Goal: Task Accomplishment & Management: Manage account settings

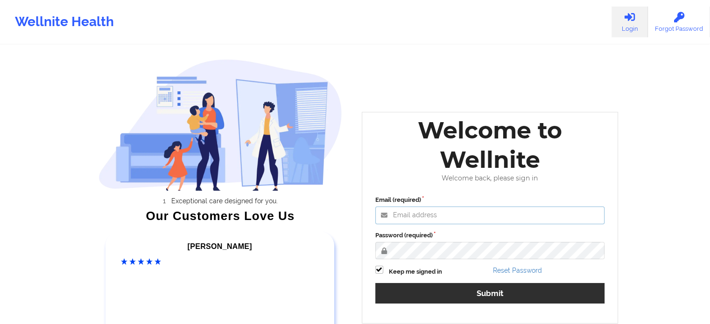
type input "[PERSON_NAME][EMAIL_ADDRESS][PERSON_NAME][DOMAIN_NAME]"
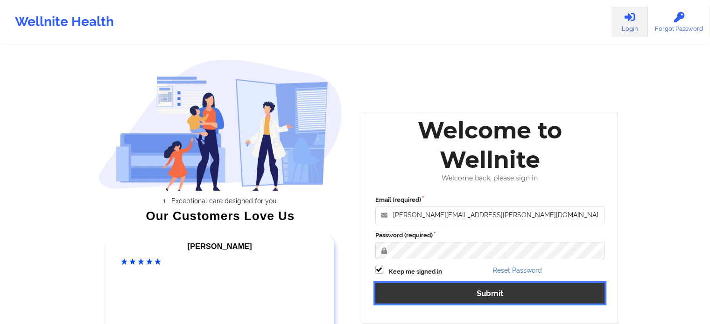
click at [494, 287] on button "Submit" at bounding box center [490, 293] width 230 height 20
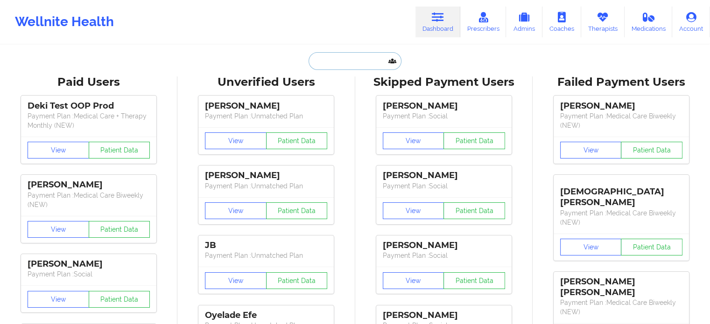
click at [345, 57] on input "text" at bounding box center [355, 61] width 92 height 18
paste input "[EMAIL_ADDRESS][DOMAIN_NAME]"
type input "[EMAIL_ADDRESS][DOMAIN_NAME]"
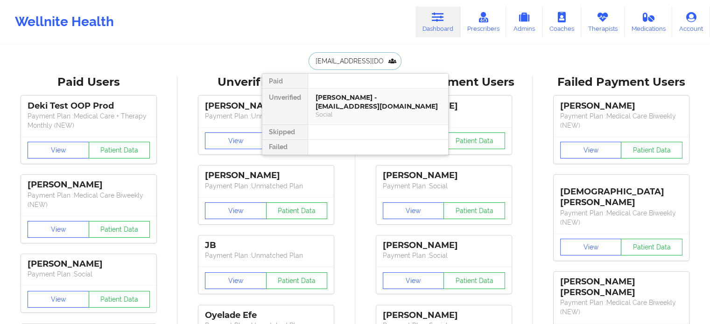
click at [359, 103] on div "[PERSON_NAME] - [EMAIL_ADDRESS][DOMAIN_NAME]" at bounding box center [378, 101] width 125 height 17
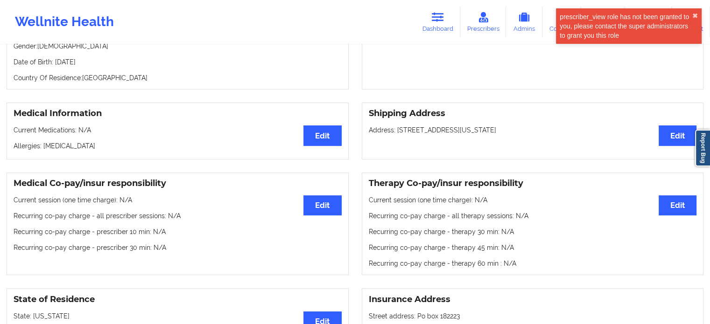
scroll to position [157, 0]
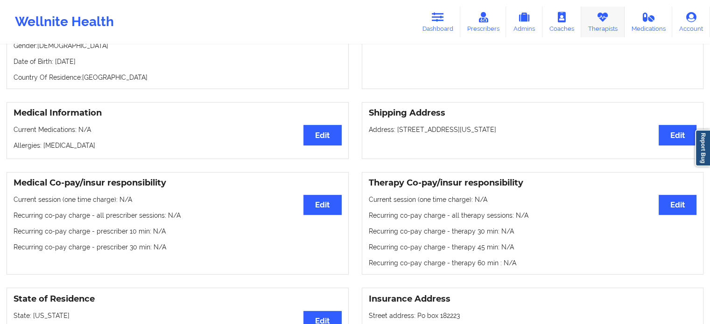
click at [597, 17] on icon at bounding box center [603, 17] width 12 height 10
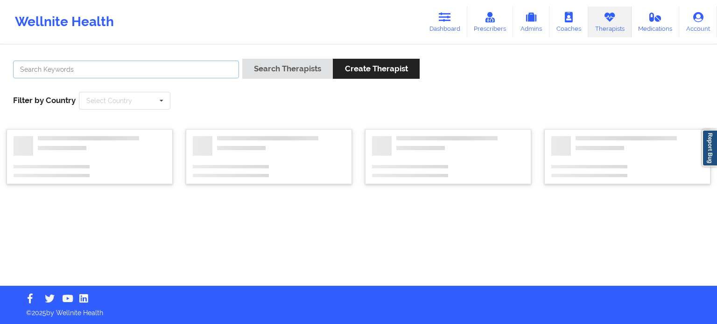
click at [133, 67] on input "text" at bounding box center [126, 70] width 226 height 18
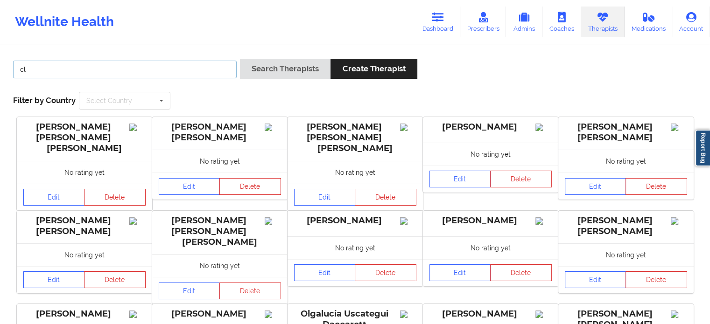
type input "c"
click at [240, 59] on button "Search Therapists" at bounding box center [285, 69] width 91 height 20
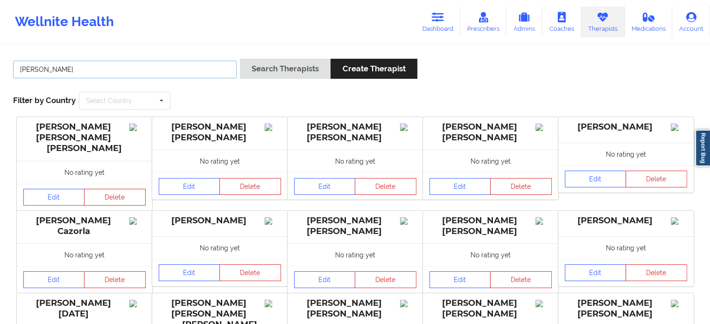
click at [172, 67] on input "[PERSON_NAME]" at bounding box center [125, 70] width 224 height 18
type input "[PERSON_NAME]"
click at [240, 59] on button "Search Therapists" at bounding box center [285, 69] width 91 height 20
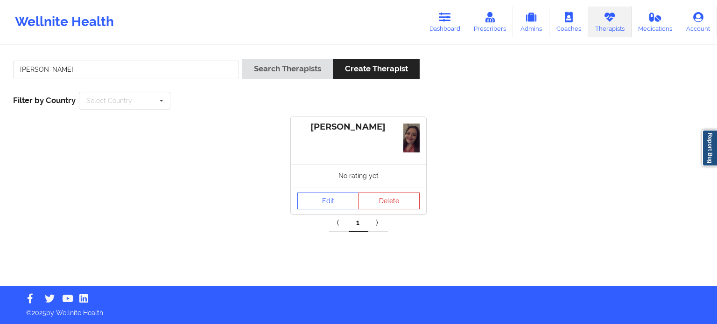
click at [324, 179] on div "No rating yet" at bounding box center [358, 175] width 135 height 23
click at [328, 205] on link "Edit" at bounding box center [328, 201] width 62 height 17
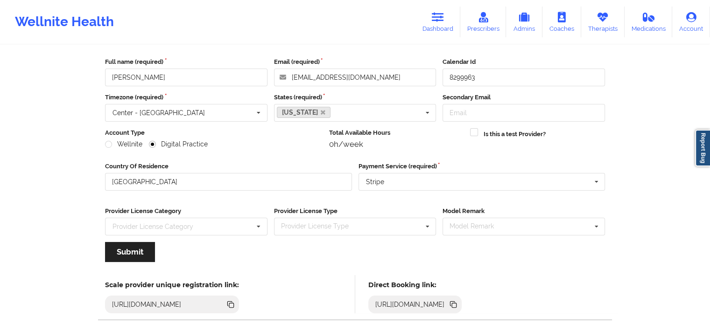
scroll to position [93, 0]
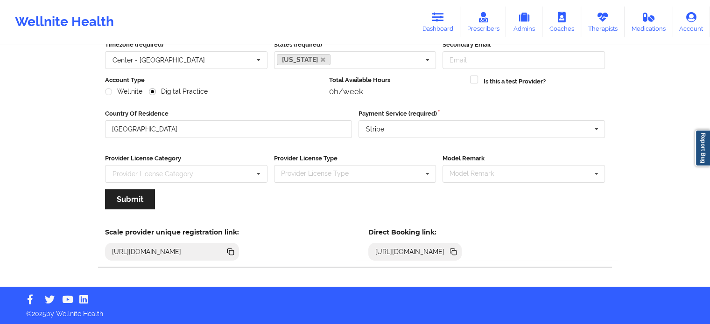
click at [458, 249] on icon at bounding box center [453, 252] width 10 height 10
click at [610, 16] on link "Therapists" at bounding box center [602, 22] width 43 height 31
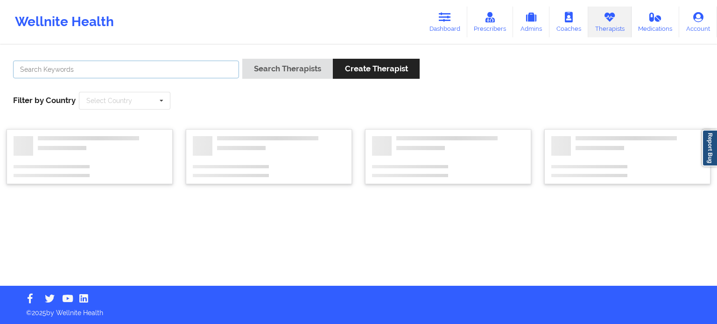
click at [201, 68] on input "text" at bounding box center [126, 70] width 226 height 18
type input "[PERSON_NAME]"
click at [242, 59] on button "Search Therapists" at bounding box center [287, 69] width 91 height 20
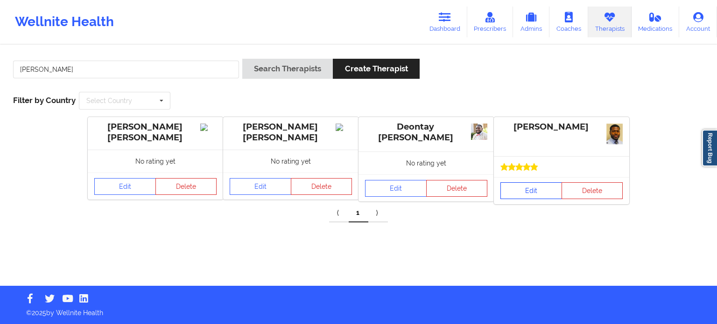
click at [520, 194] on link "Edit" at bounding box center [531, 191] width 62 height 17
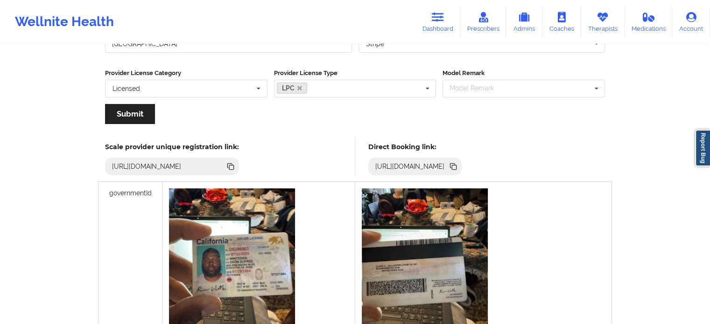
scroll to position [187, 0]
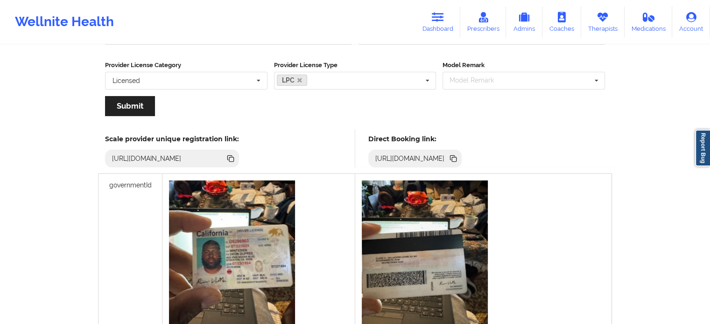
click at [457, 157] on icon at bounding box center [454, 159] width 5 height 5
